Goal: Task Accomplishment & Management: Complete application form

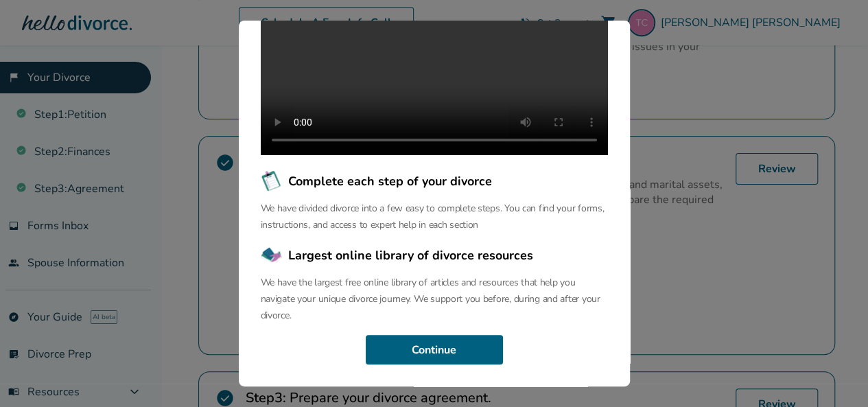
scroll to position [582, 0]
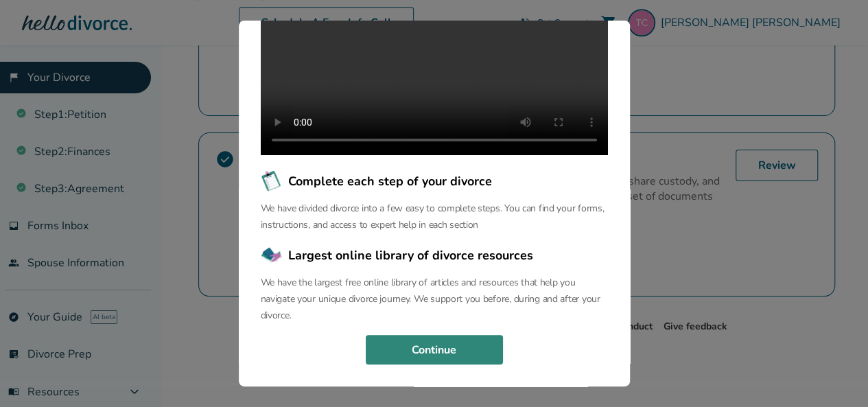
click at [454, 341] on button "Continue" at bounding box center [434, 350] width 137 height 30
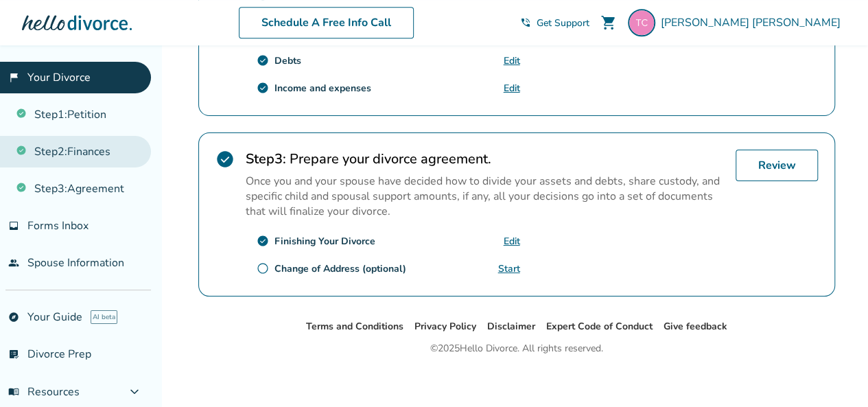
click at [64, 157] on link "Step 2 : Finances" at bounding box center [75, 152] width 151 height 32
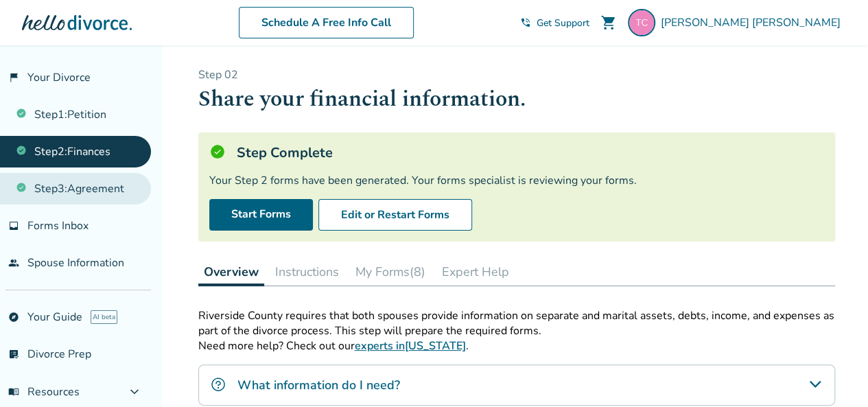
click at [45, 190] on link "Step 3 : Agreement" at bounding box center [75, 189] width 151 height 32
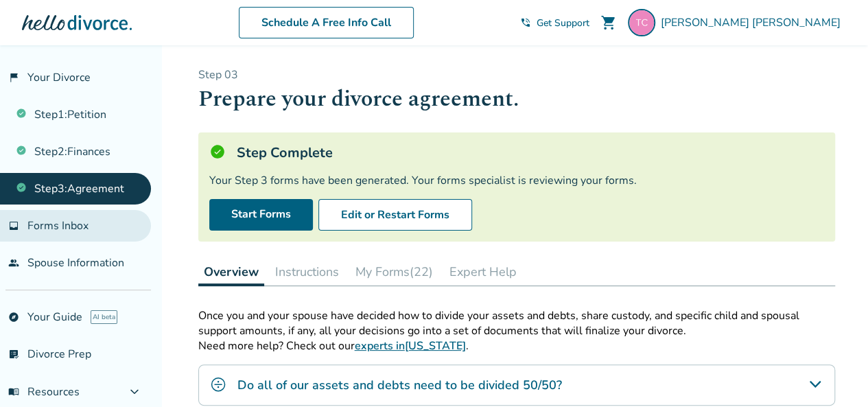
click at [67, 221] on span "Forms Inbox" at bounding box center [57, 225] width 61 height 15
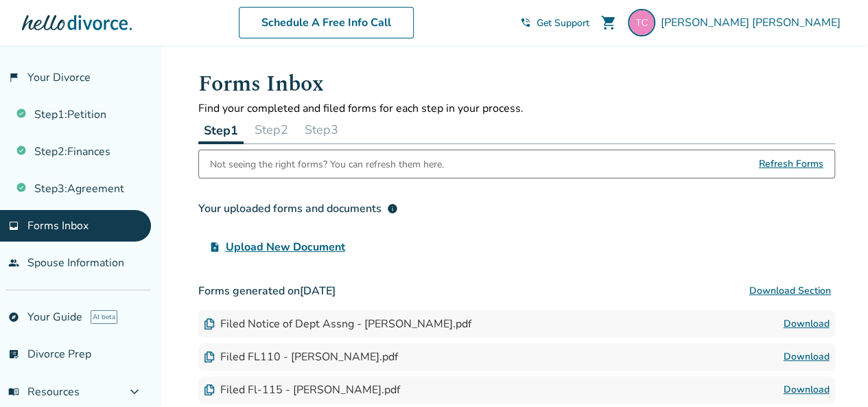
click at [288, 128] on button "Step 2" at bounding box center [271, 129] width 45 height 27
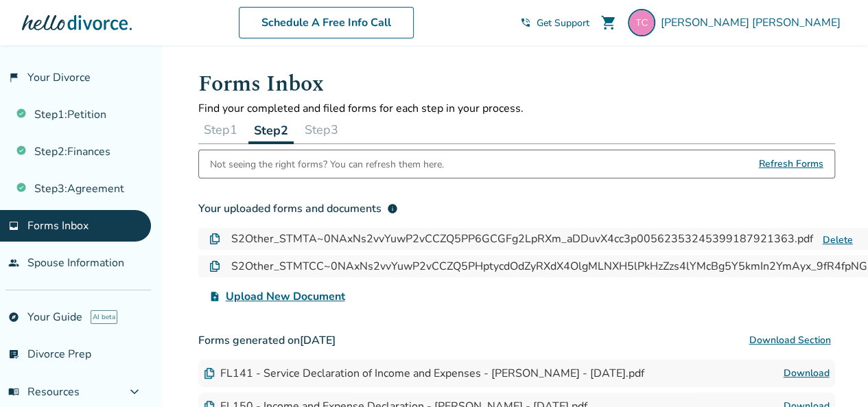
click at [322, 128] on button "Step 3" at bounding box center [321, 129] width 45 height 27
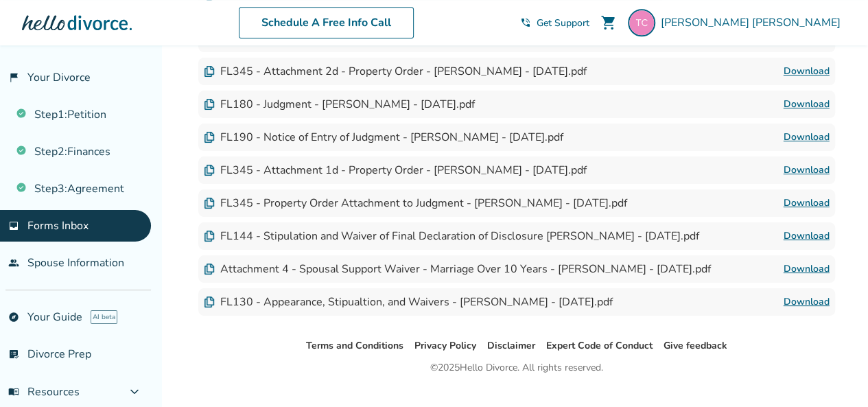
scroll to position [739, 0]
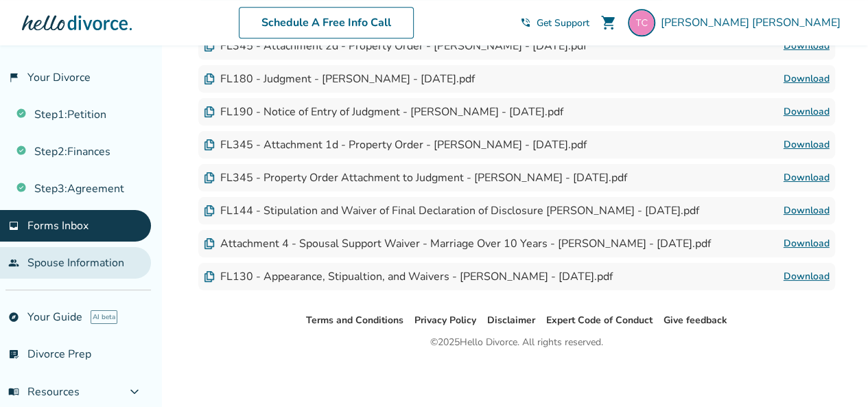
click at [110, 274] on link "people Spouse Information" at bounding box center [75, 263] width 151 height 32
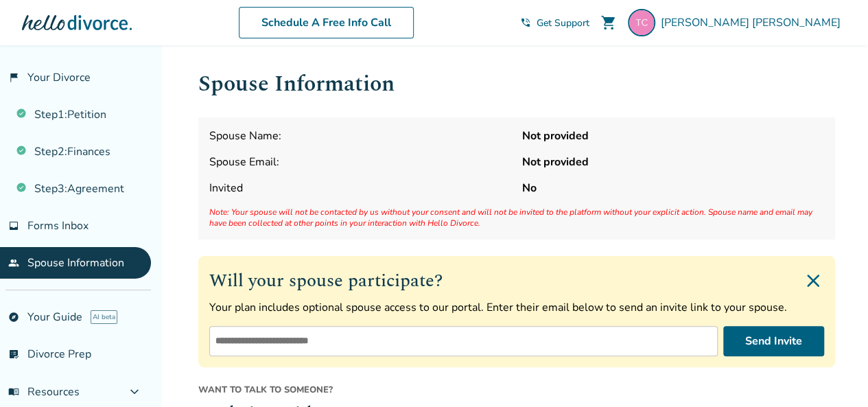
click at [178, 15] on div "Schedule A Free Info Call" at bounding box center [326, 23] width 388 height 32
